Goal: Information Seeking & Learning: Learn about a topic

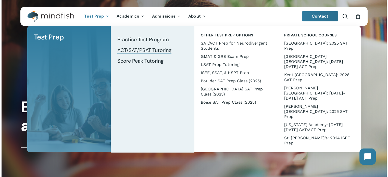
click at [136, 51] on span "ACT/SAT/PSAT Tutoring" at bounding box center [144, 50] width 54 height 7
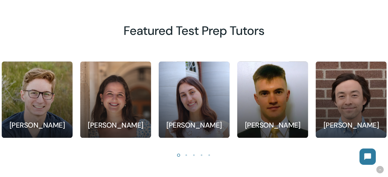
scroll to position [459, 0]
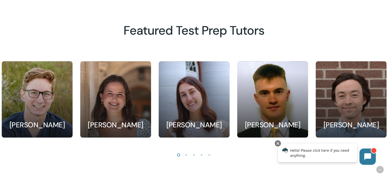
click at [185, 156] on li "Page dot 2" at bounding box center [187, 155] width 8 height 8
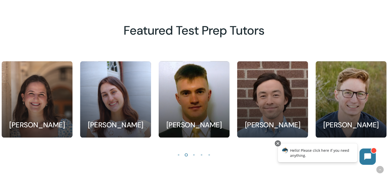
click at [194, 156] on li "Page dot 3" at bounding box center [194, 155] width 8 height 8
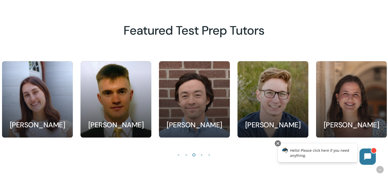
click at [202, 157] on li "Page dot 4" at bounding box center [202, 155] width 8 height 8
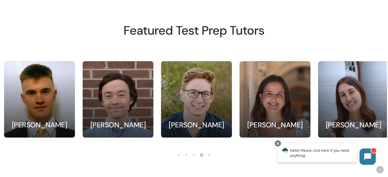
click at [209, 158] on li "Page dot 5" at bounding box center [210, 155] width 8 height 8
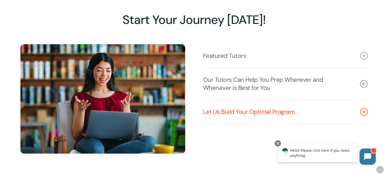
scroll to position [638, 0]
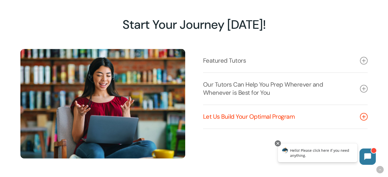
click at [227, 119] on link "Let Us Build Your Optimal Program" at bounding box center [285, 116] width 165 height 23
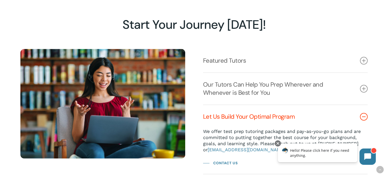
drag, startPoint x: 265, startPoint y: 116, endPoint x: 6, endPoint y: 14, distance: 278.2
click at [265, 116] on link "Let Us Build Your Optimal Program" at bounding box center [285, 116] width 165 height 23
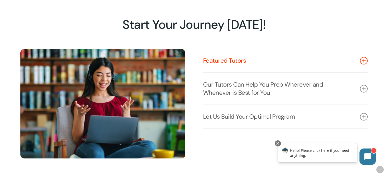
click at [279, 71] on link "Featured Tutors" at bounding box center [285, 60] width 165 height 23
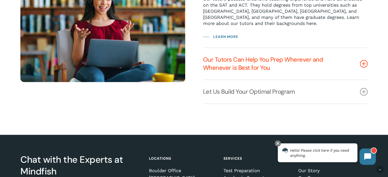
click at [314, 77] on link "Our Tutors Can Help You Prep Wherever and Whenever is Best for You" at bounding box center [285, 64] width 165 height 32
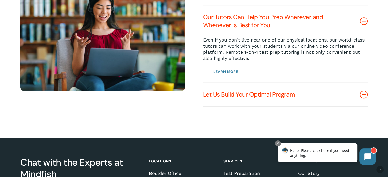
click at [318, 89] on link "Let Us Build Your Optimal Program" at bounding box center [285, 94] width 165 height 23
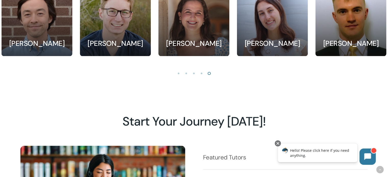
scroll to position [476, 0]
